Goal: Transaction & Acquisition: Purchase product/service

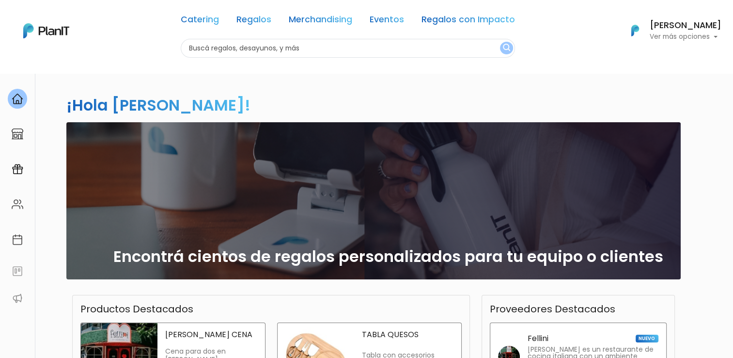
click at [308, 53] on input "text" at bounding box center [348, 48] width 334 height 19
type input "cooki"
click at [500, 42] on button "submit" at bounding box center [506, 48] width 13 height 13
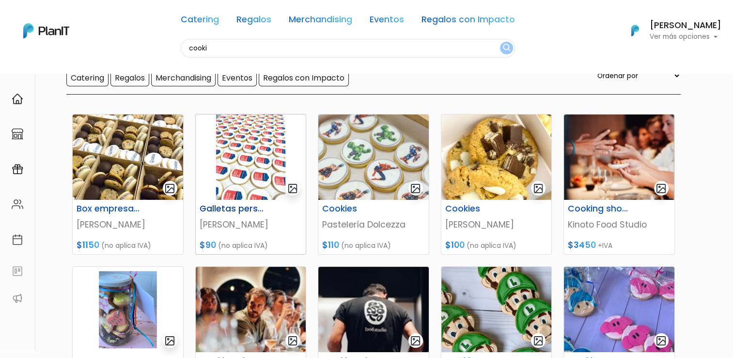
click at [239, 214] on div "Galletas personalizadas" at bounding box center [251, 211] width 114 height 14
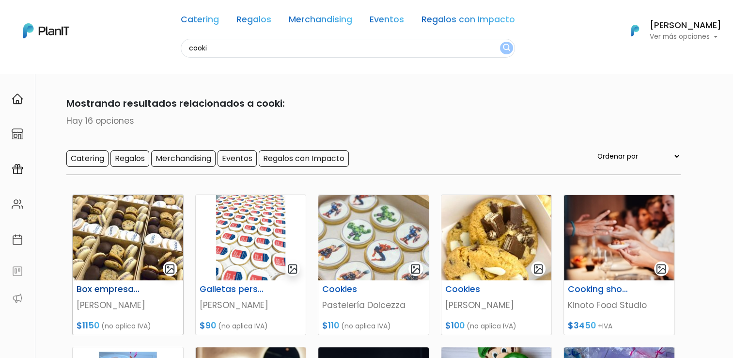
click at [103, 290] on h6 "Box empresarial" at bounding box center [109, 289] width 76 height 10
click at [213, 287] on h6 "Galletas personalizadas" at bounding box center [232, 289] width 76 height 10
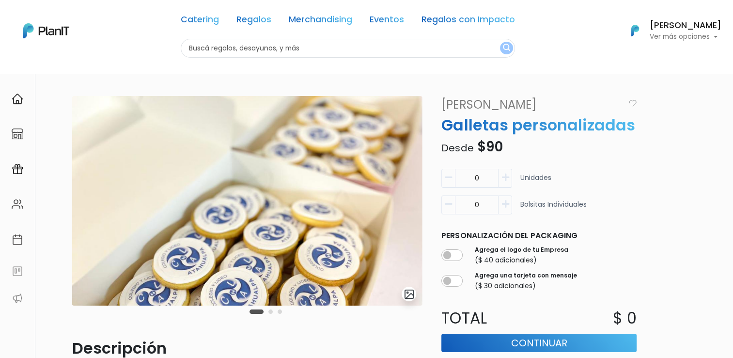
click at [384, 272] on img at bounding box center [247, 200] width 350 height 209
click at [272, 310] on button "Carousel Page 2" at bounding box center [271, 311] width 4 height 4
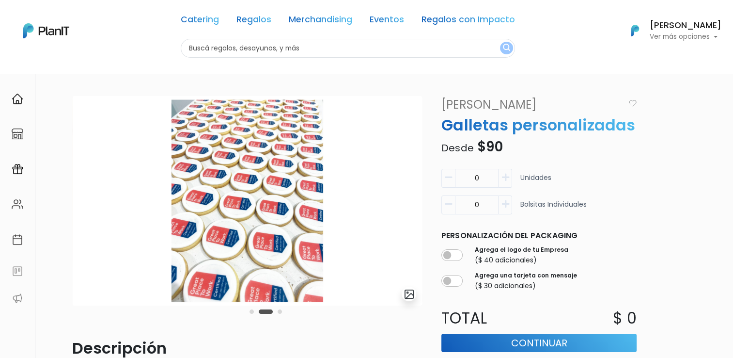
click at [279, 312] on button "Carousel Page 3" at bounding box center [280, 311] width 4 height 4
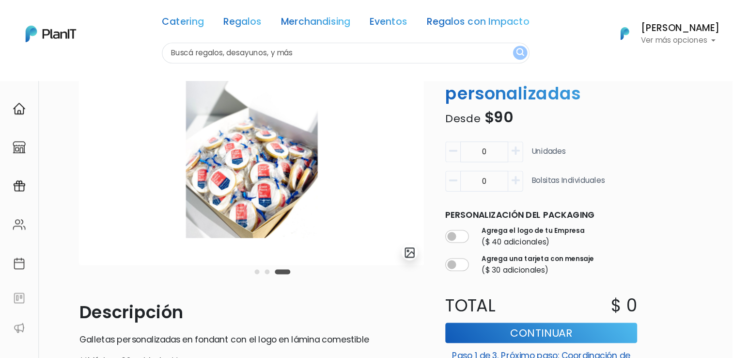
scroll to position [64, 0]
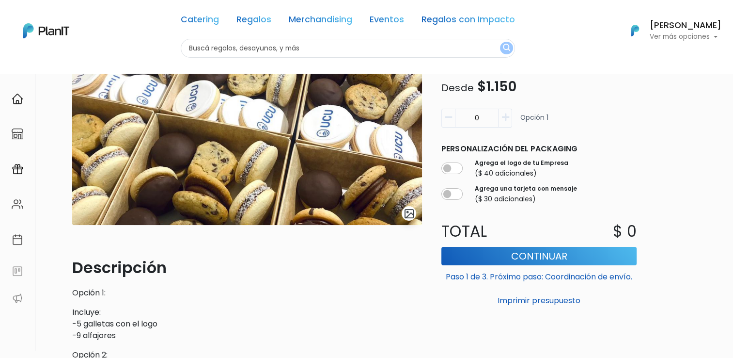
scroll to position [242, 0]
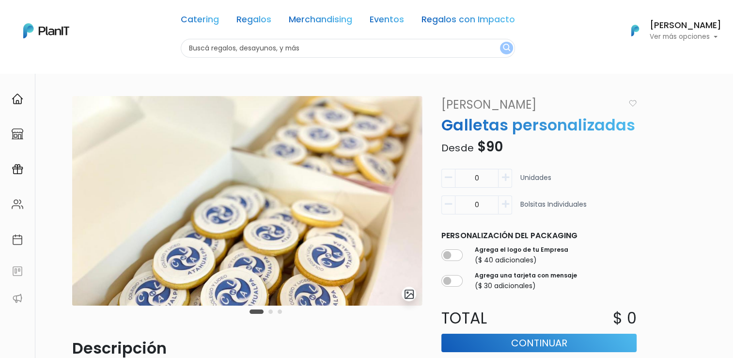
click at [481, 181] on input "0" at bounding box center [477, 178] width 44 height 19
drag, startPoint x: 481, startPoint y: 181, endPoint x: 475, endPoint y: 176, distance: 7.6
click at [475, 176] on input "8" at bounding box center [477, 178] width 44 height 19
drag, startPoint x: 488, startPoint y: 181, endPoint x: 479, endPoint y: 177, distance: 9.8
click at [479, 177] on input "8" at bounding box center [477, 178] width 44 height 19
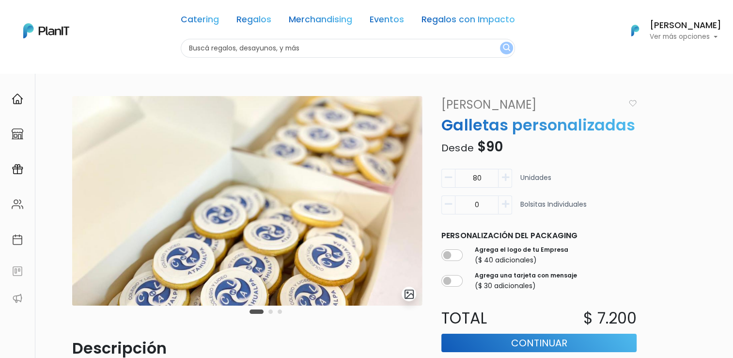
type input "80"
click at [483, 203] on input "0" at bounding box center [477, 204] width 44 height 19
type input "80"
click at [657, 201] on div "slide 2 of 3 Descripción Galletas personalizadas en fondant con el logo en lámi…" at bounding box center [376, 317] width 620 height 442
click at [646, 232] on div "slide 2 of 3 Descripción Galletas personalizadas en fondant con el logo en lámi…" at bounding box center [376, 317] width 620 height 442
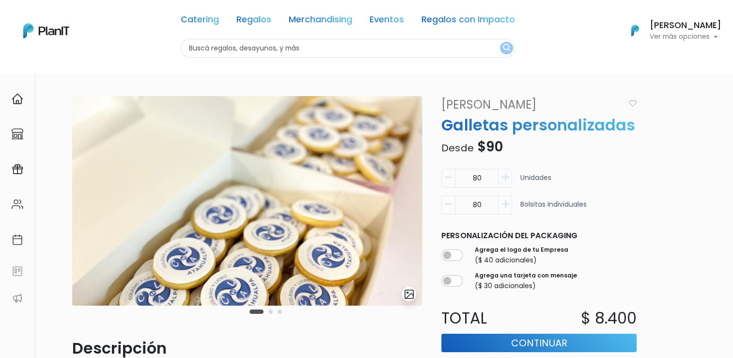
scroll to position [80, 0]
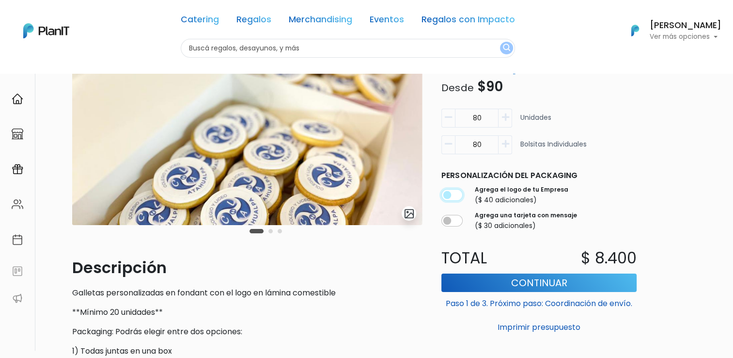
click at [451, 199] on input "checkbox" at bounding box center [452, 195] width 21 height 12
click at [453, 196] on input "checkbox" at bounding box center [452, 195] width 21 height 12
click at [522, 287] on button "Continuar" at bounding box center [539, 282] width 195 height 18
click at [548, 326] on button "Imprimir presupuesto" at bounding box center [539, 326] width 195 height 16
click at [454, 194] on input "checkbox" at bounding box center [452, 195] width 21 height 12
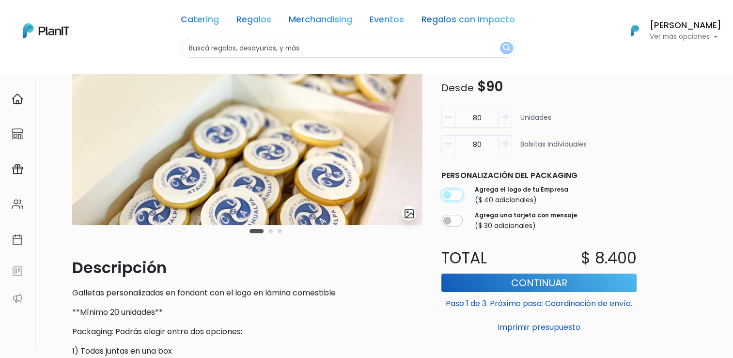
checkbox input "true"
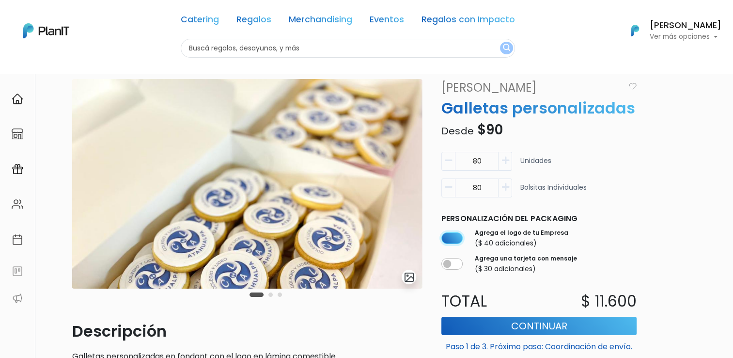
scroll to position [18, 0]
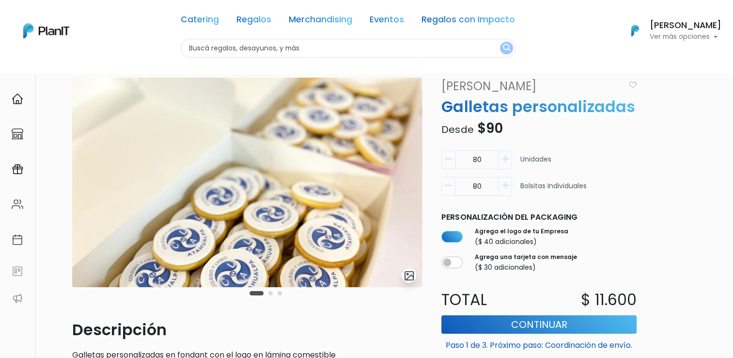
click at [269, 292] on div "Carousel Pagination" at bounding box center [265, 293] width 37 height 12
click at [268, 289] on div "Carousel Pagination" at bounding box center [265, 293] width 37 height 12
click at [270, 293] on button "Carousel Page 2" at bounding box center [271, 293] width 4 height 4
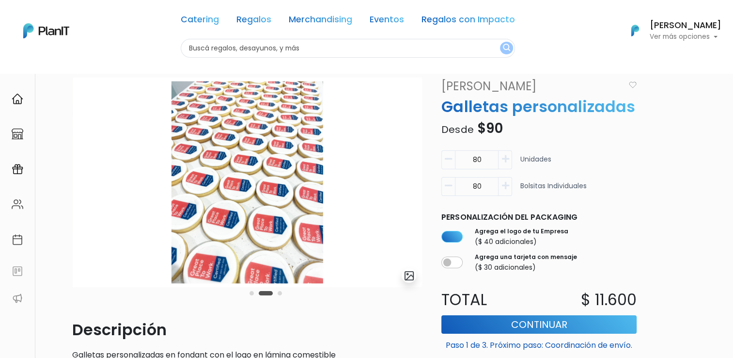
click at [281, 294] on button "Carousel Page 3" at bounding box center [280, 293] width 4 height 4
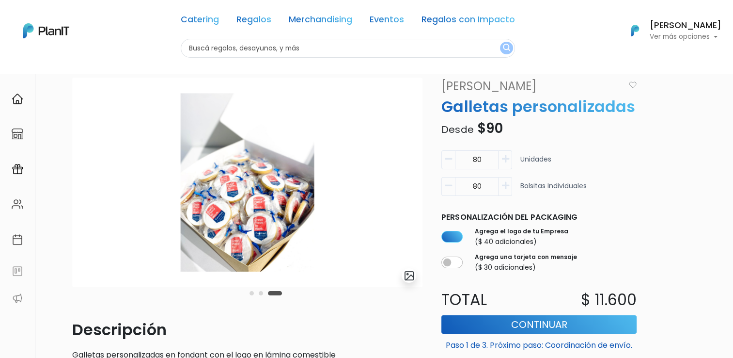
click at [295, 47] on input "text" at bounding box center [348, 48] width 334 height 19
type input "cooki"
click at [500, 42] on button "submit" at bounding box center [506, 48] width 13 height 13
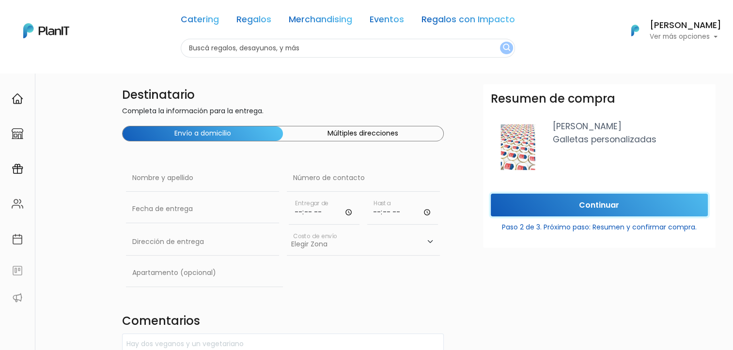
click at [558, 210] on input "Continuar" at bounding box center [599, 205] width 217 height 23
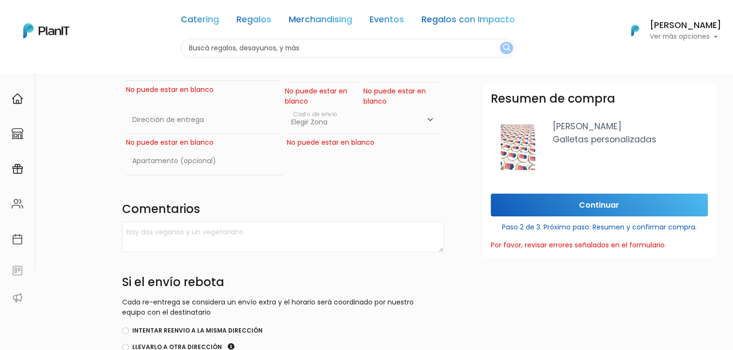
scroll to position [161, 0]
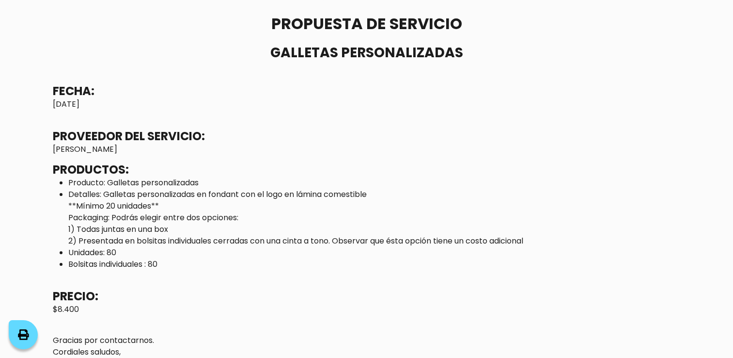
scroll to position [22, 0]
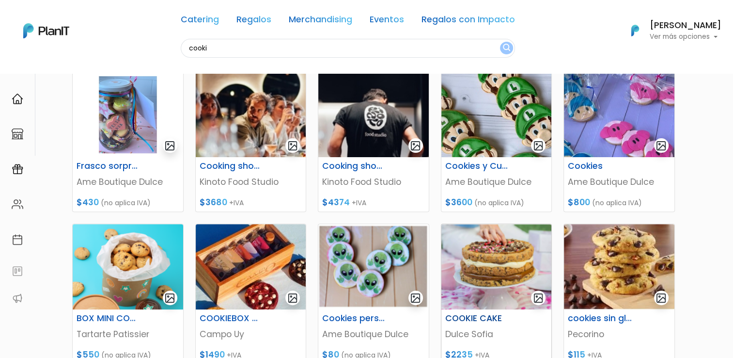
scroll to position [323, 0]
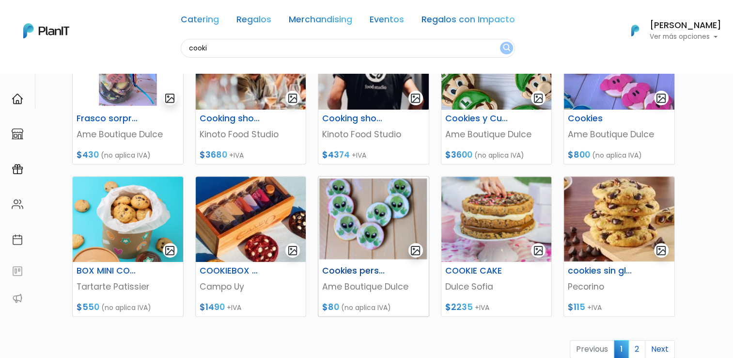
click at [355, 269] on h6 "Cookies personalizadas" at bounding box center [355, 271] width 76 height 10
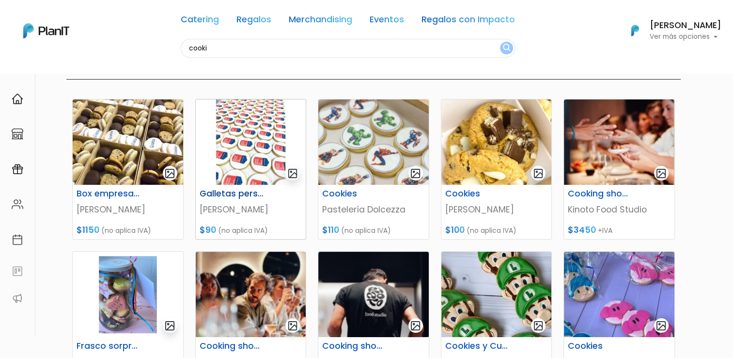
scroll to position [80, 0]
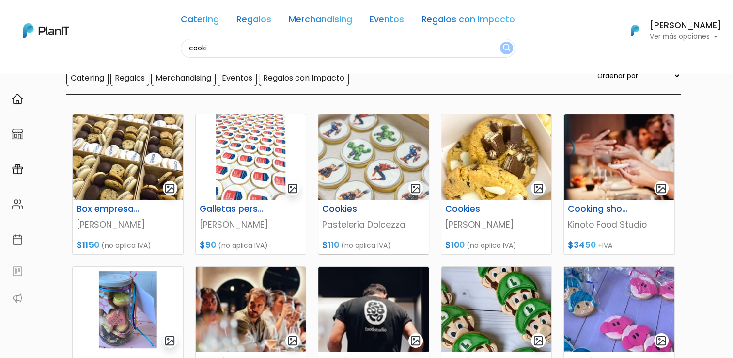
click at [350, 210] on h6 "Cookies" at bounding box center [355, 209] width 76 height 10
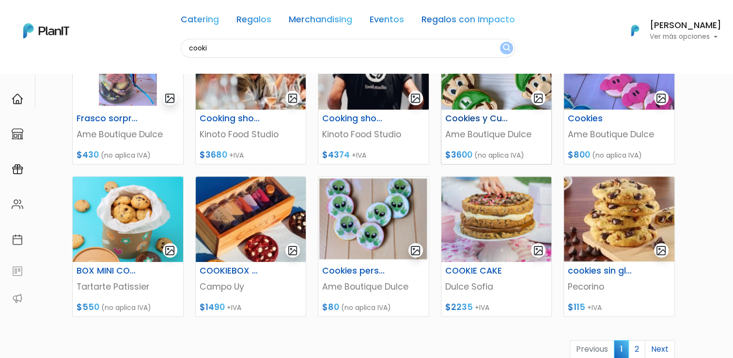
scroll to position [242, 0]
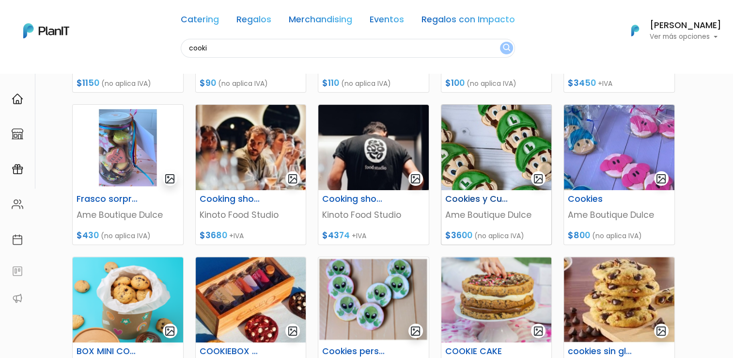
click at [475, 199] on h6 "Cookies y Cupcakes Temáticos" at bounding box center [478, 199] width 76 height 10
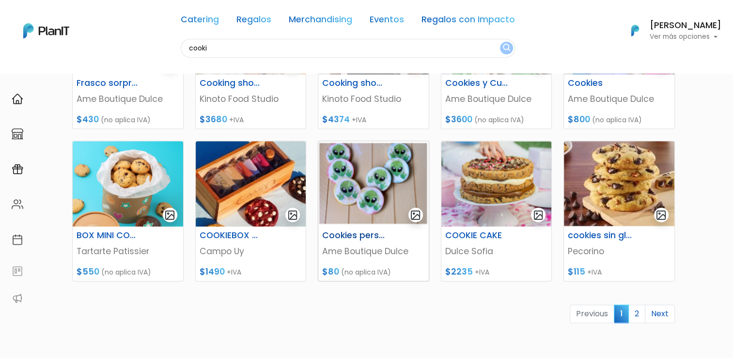
scroll to position [404, 0]
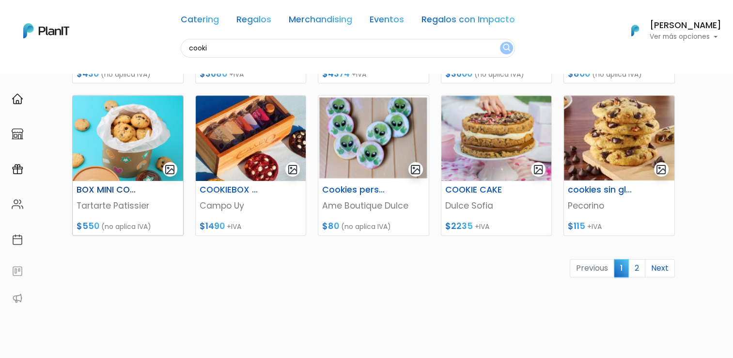
click at [98, 191] on h6 "BOX MINI COOKIES" at bounding box center [109, 190] width 76 height 10
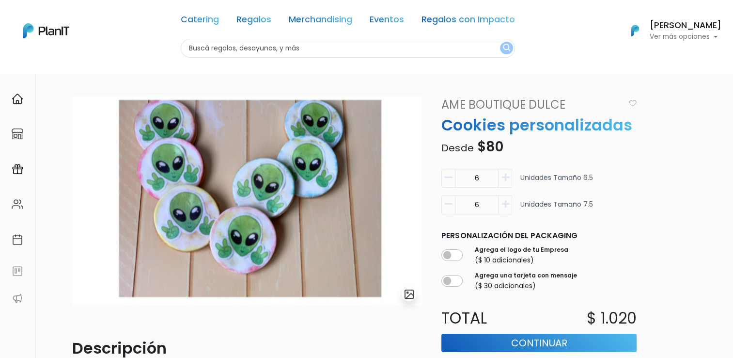
drag, startPoint x: 485, startPoint y: 180, endPoint x: 456, endPoint y: 181, distance: 29.6
click at [456, 181] on input "6" at bounding box center [477, 178] width 44 height 19
drag, startPoint x: 486, startPoint y: 179, endPoint x: 461, endPoint y: 179, distance: 25.2
click at [461, 179] on input "40" at bounding box center [477, 178] width 44 height 19
type input "80"
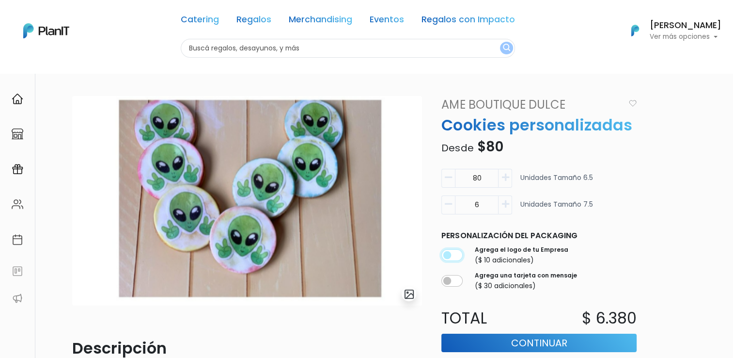
click at [453, 257] on input "checkbox" at bounding box center [452, 255] width 21 height 12
checkbox input "true"
click at [659, 212] on div "slide 1 of 1 Descripción Cookies con lámina personalizada Tamaño: 6.5 o 7.5 Se …" at bounding box center [376, 311] width 620 height 430
click at [659, 208] on div "slide 1 of 1 Descripción Cookies con lámina personalizada Tamaño: 6.5 o 7.5 Se …" at bounding box center [376, 311] width 620 height 430
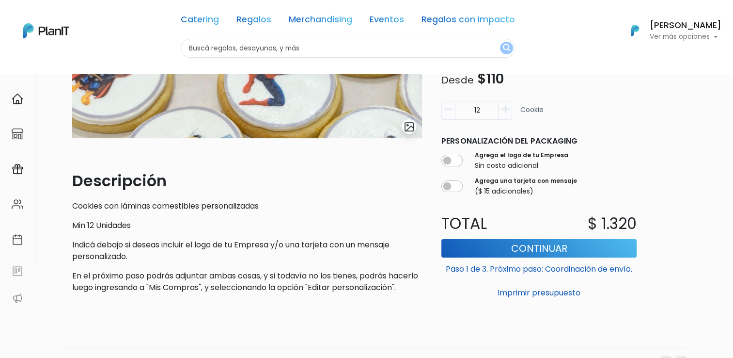
scroll to position [64, 0]
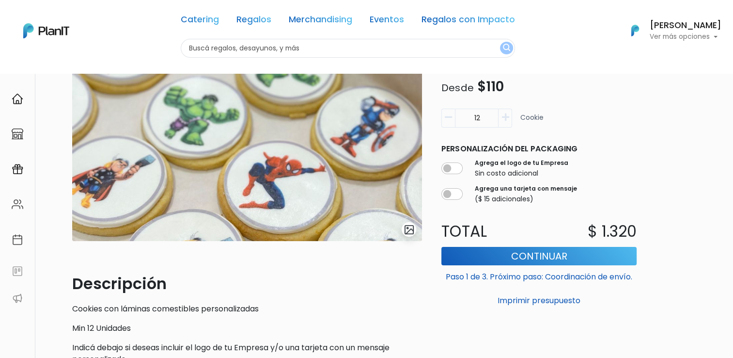
drag, startPoint x: 483, startPoint y: 121, endPoint x: 445, endPoint y: 137, distance: 40.6
click at [445, 137] on form "12 cookie Personalización del packaging Agrega el logo de tu Empresa Sin costo …" at bounding box center [539, 207] width 207 height 204
type input "4"
type input "80"
click at [455, 170] on input "checkbox" at bounding box center [452, 168] width 21 height 12
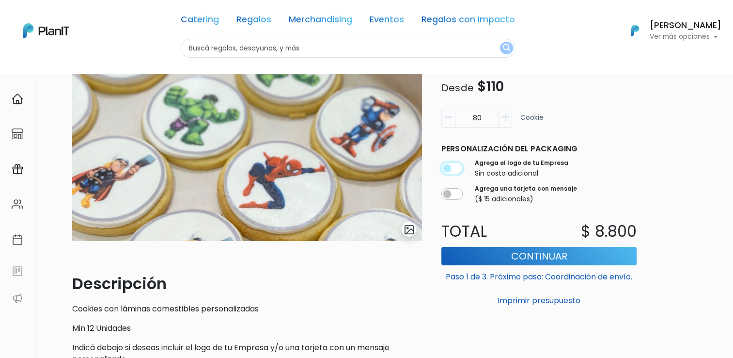
checkbox input "true"
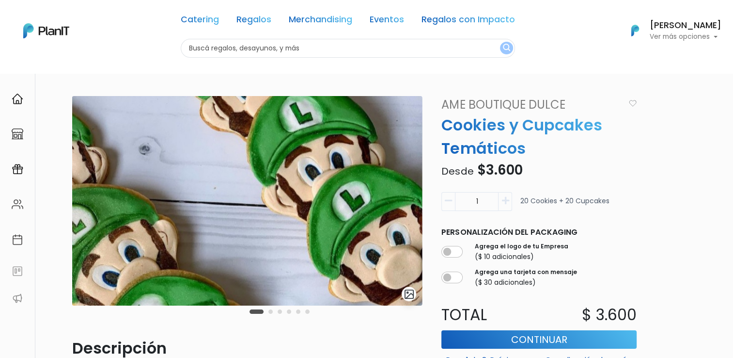
drag, startPoint x: 483, startPoint y: 205, endPoint x: 475, endPoint y: 206, distance: 8.8
click at [475, 206] on input "1" at bounding box center [477, 201] width 44 height 19
click at [405, 216] on img at bounding box center [247, 200] width 350 height 209
click at [273, 313] on div "Carousel Pagination" at bounding box center [279, 311] width 65 height 12
click at [276, 310] on div "Carousel Pagination" at bounding box center [279, 311] width 65 height 12
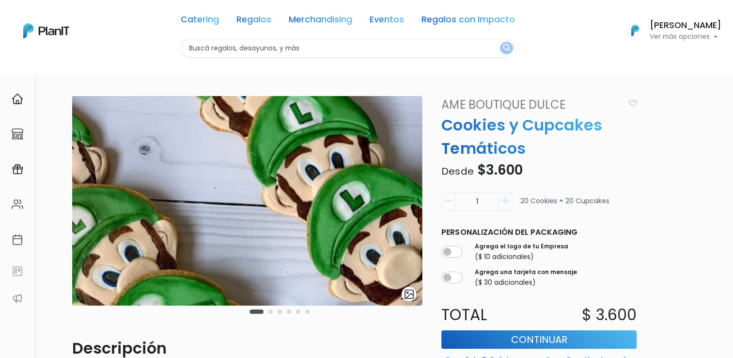
click at [280, 312] on button "Carousel Page 3" at bounding box center [280, 311] width 4 height 4
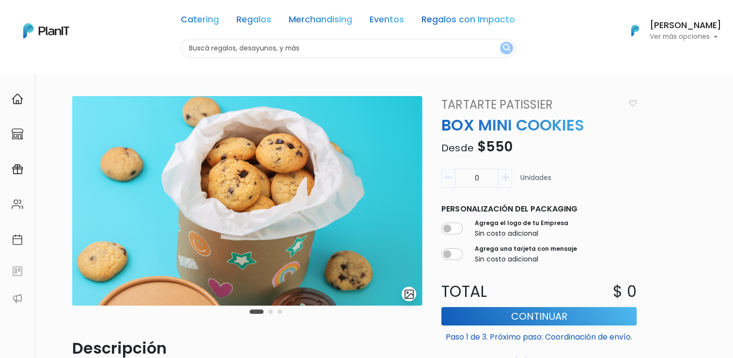
click at [270, 310] on button "Carousel Page 2" at bounding box center [271, 311] width 4 height 4
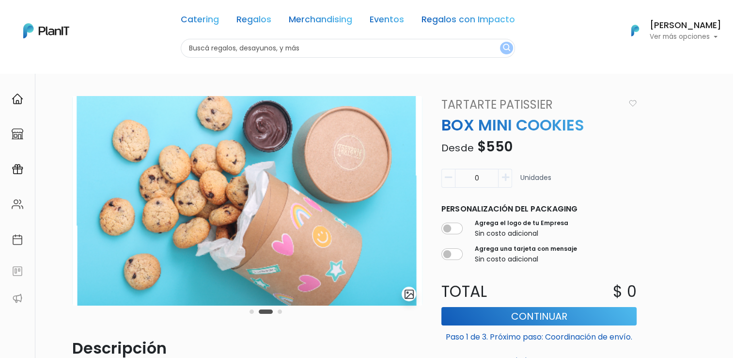
click at [279, 312] on button "Carousel Page 3" at bounding box center [280, 311] width 4 height 4
